Goal: Task Accomplishment & Management: Use online tool/utility

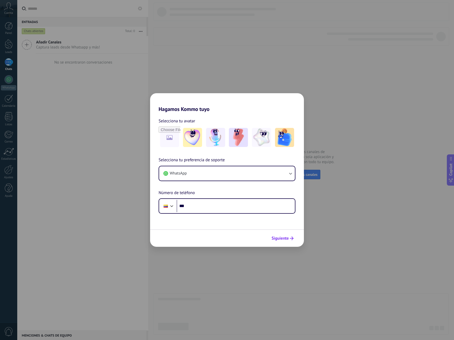
click at [283, 241] on span "Siguiente" at bounding box center [280, 239] width 17 height 4
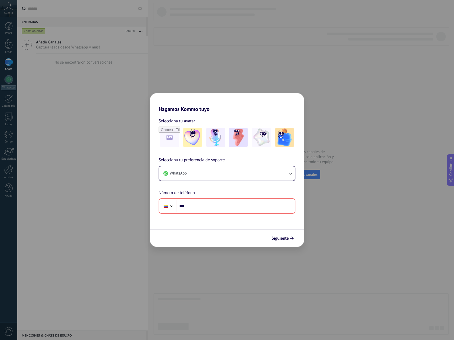
click at [294, 69] on div "Hagamos Kommo tuyo Selecciona tu avatar Selecciona tu preferencia de soporte Wh…" at bounding box center [227, 170] width 454 height 340
click at [334, 165] on div "Hagamos Kommo tuyo Selecciona tu avatar Selecciona tu preferencia de soporte Wh…" at bounding box center [227, 170] width 454 height 340
click at [226, 174] on button "WhatsApp" at bounding box center [227, 174] width 136 height 14
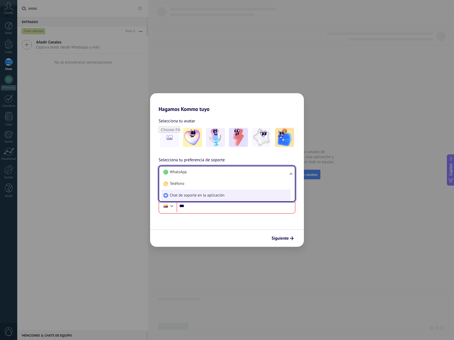
click at [244, 196] on li "Chat de soporte en la aplicación" at bounding box center [225, 196] width 129 height 12
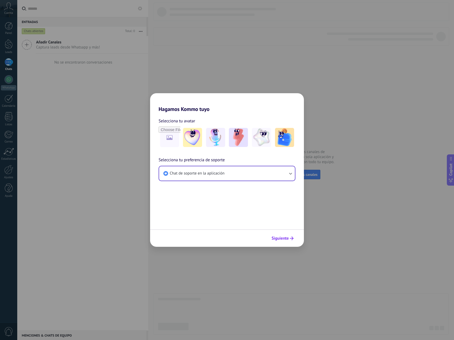
click at [287, 241] on span "Siguiente" at bounding box center [280, 239] width 17 height 4
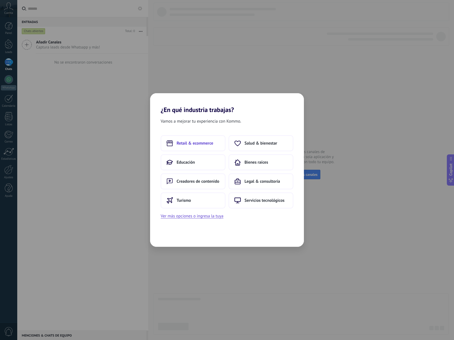
click at [196, 146] on span "Retail & ecommerce" at bounding box center [195, 143] width 37 height 5
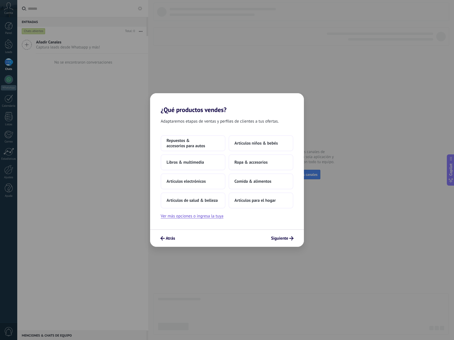
click at [196, 146] on span "Repuestos & accesorios para autos" at bounding box center [193, 143] width 53 height 11
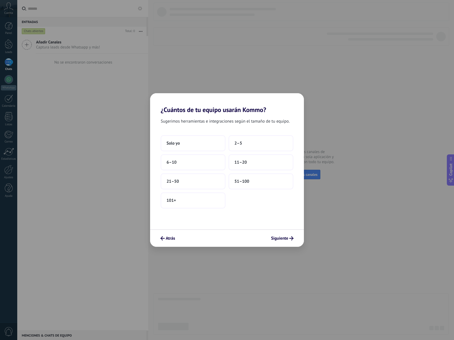
click at [196, 146] on button "Solo yo" at bounding box center [193, 144] width 65 height 16
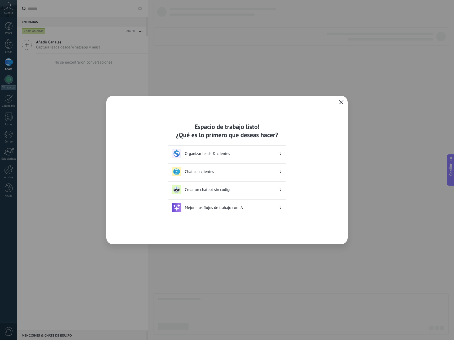
click at [344, 101] on button "button" at bounding box center [341, 102] width 7 height 7
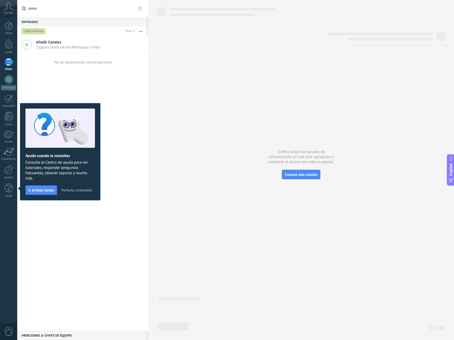
click at [130, 92] on div "Añadir Canales Captura leads desde Whatsapp y más! No se encontraron conversaci…" at bounding box center [82, 183] width 131 height 295
click at [127, 236] on div "Añadir Canales Captura leads desde Whatsapp y más! No se encontraron conversaci…" at bounding box center [82, 183] width 131 height 295
drag, startPoint x: 60, startPoint y: 223, endPoint x: 43, endPoint y: 195, distance: 32.2
click at [60, 223] on div "Añadir Canales Captura leads desde Whatsapp y más! No se encontraron conversaci…" at bounding box center [82, 183] width 131 height 295
click at [8, 63] on div at bounding box center [9, 62] width 8 height 8
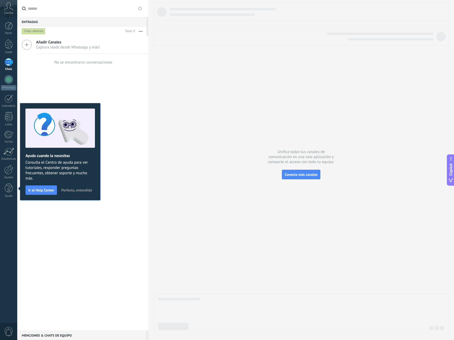
click at [8, 63] on div at bounding box center [9, 62] width 8 height 8
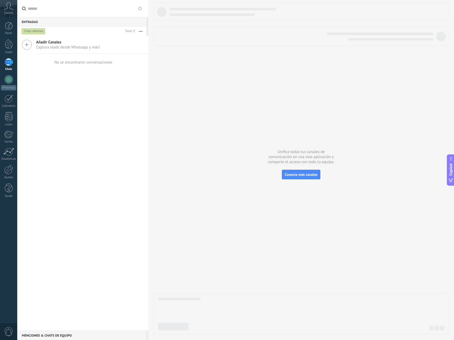
click at [39, 42] on span "Añadir Canales" at bounding box center [68, 42] width 64 height 5
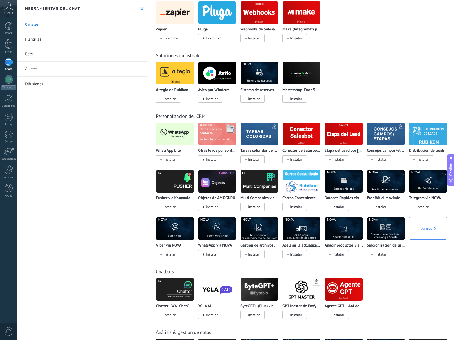
scroll to position [955, 0]
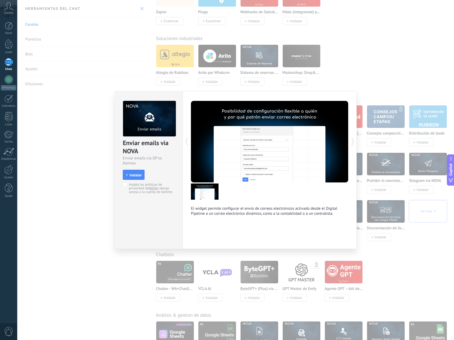
click at [267, 64] on div "Enviar emails via NOVA Enviar emails via DP to Kommo install Instalar Acepto la…" at bounding box center [235, 170] width 437 height 340
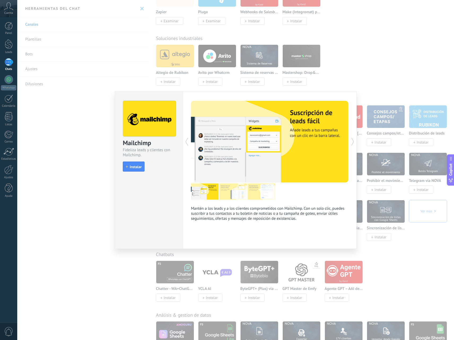
click at [389, 184] on div "Mailchimp Fideliza leads y clientes con Mailchimp. install Instalar Mantén a lo…" at bounding box center [235, 170] width 437 height 340
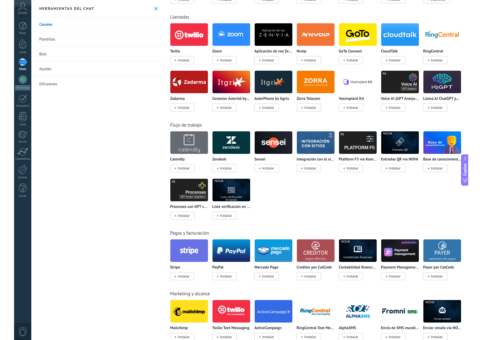
scroll to position [530, 0]
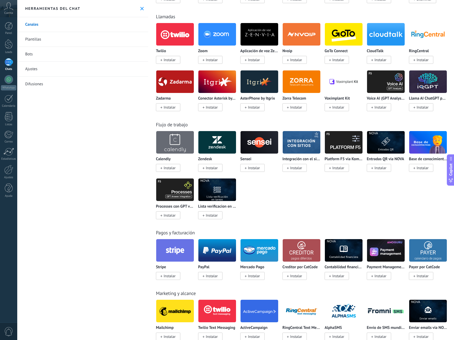
click at [174, 47] on img at bounding box center [175, 34] width 38 height 26
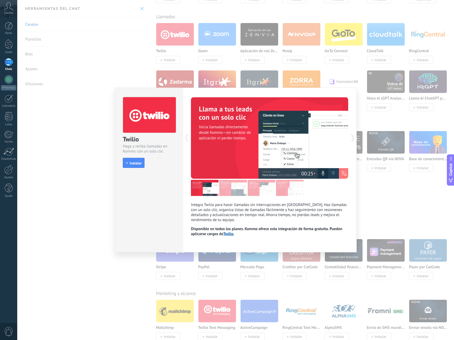
click at [395, 151] on div "Twilio Haga y reciba llamadas en Kommo con un solo clic install Instalar Integr…" at bounding box center [235, 170] width 437 height 340
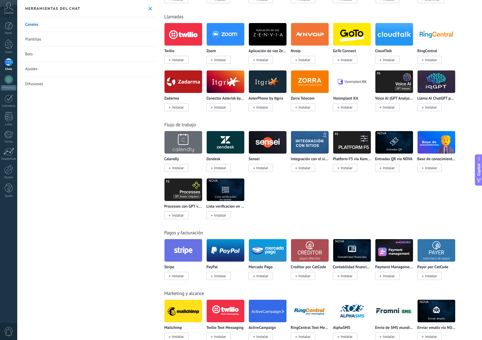
scroll to position [636, 0]
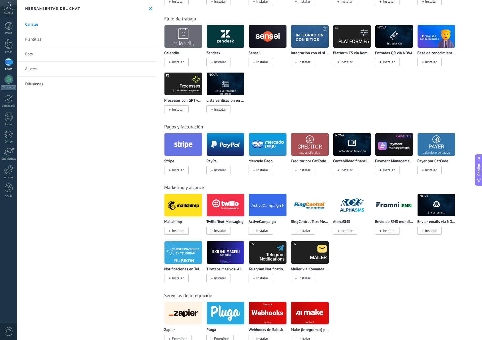
click at [174, 206] on img at bounding box center [183, 206] width 38 height 26
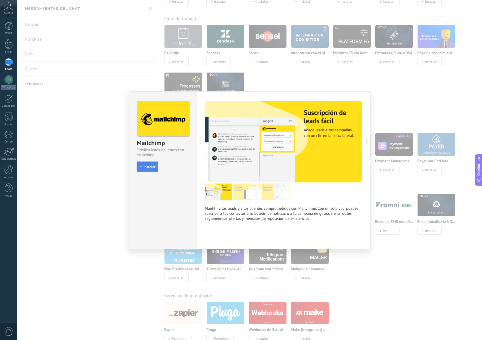
click at [149, 165] on span "Instalar" at bounding box center [149, 167] width 12 height 4
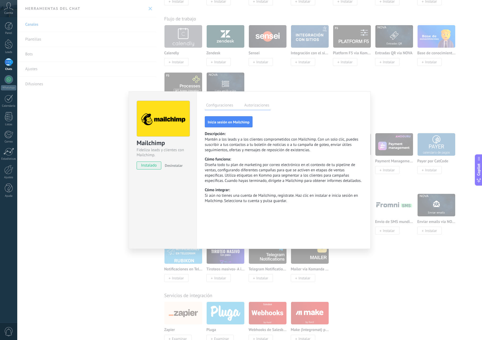
click at [255, 107] on label "Autorizaciones" at bounding box center [257, 106] width 28 height 8
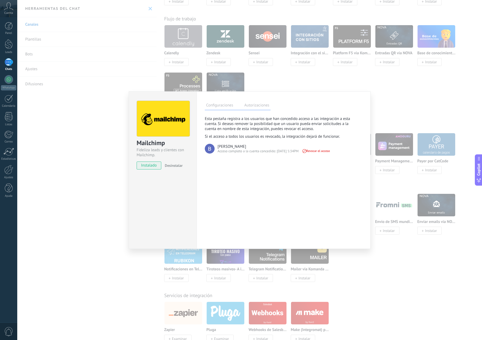
click at [220, 108] on label "Configuraciones" at bounding box center [220, 106] width 30 height 8
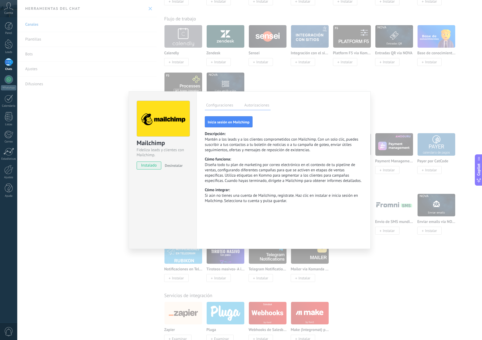
click at [68, 194] on div "Mailchimp Fideliza leads y clientes con Mailchimp. instalado Desinstalar Config…" at bounding box center [249, 170] width 465 height 340
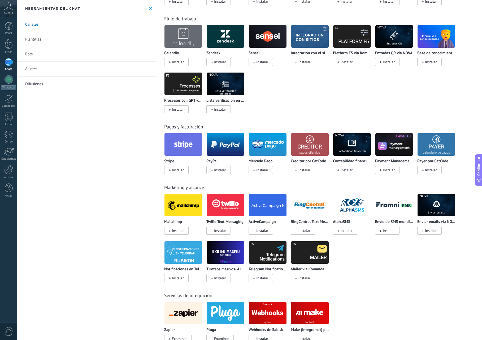
click at [178, 212] on img at bounding box center [183, 206] width 38 height 26
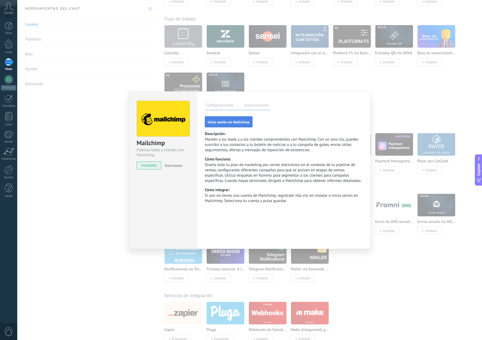
click at [241, 123] on span "Inicia sesión en Mailchimp" at bounding box center [229, 122] width 42 height 4
